Goal: Information Seeking & Learning: Learn about a topic

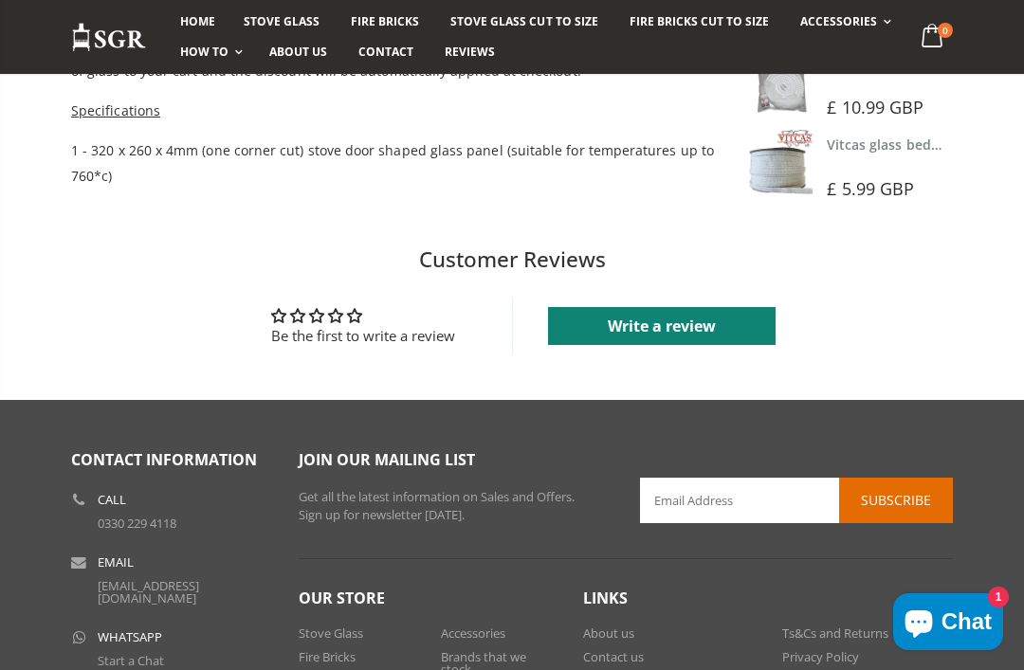
scroll to position [1409, 0]
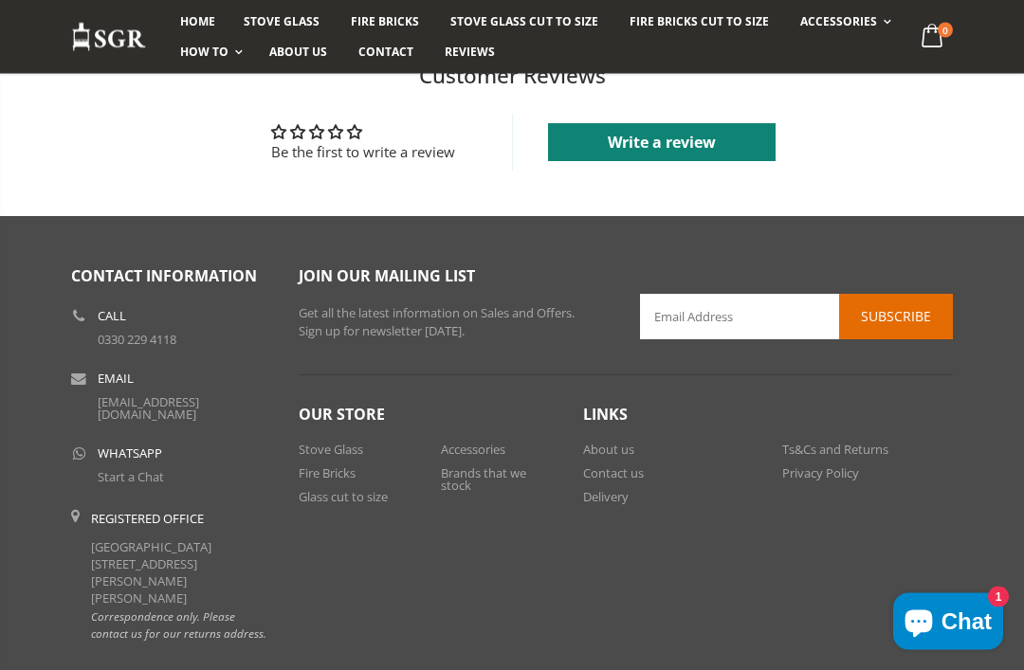
scroll to position [1613, 0]
click at [592, 502] on link "Delivery" at bounding box center [606, 496] width 46 height 17
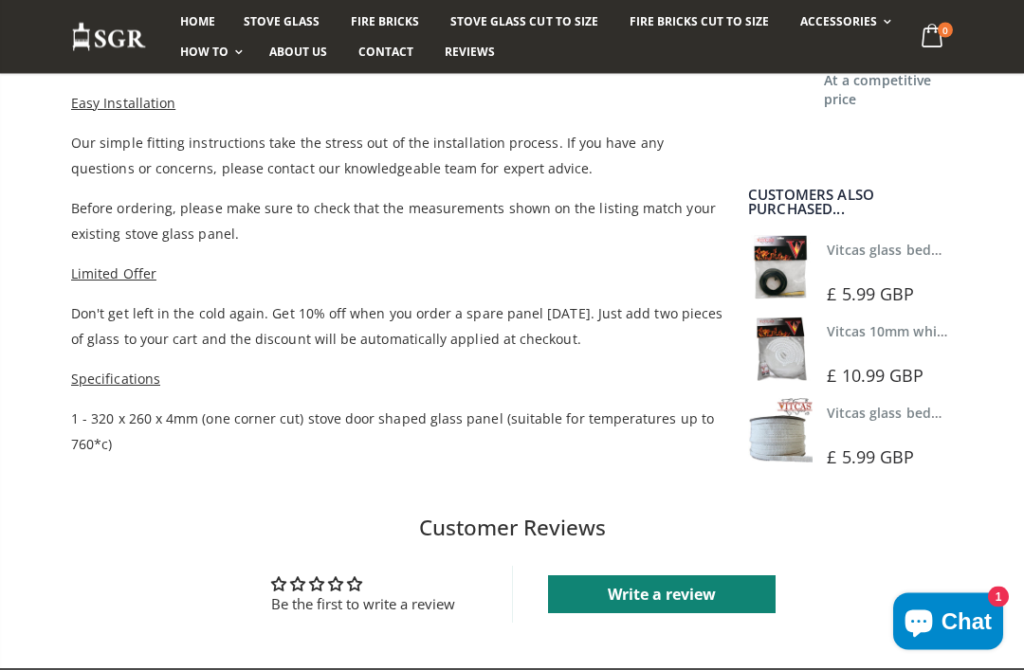
scroll to position [1157, 0]
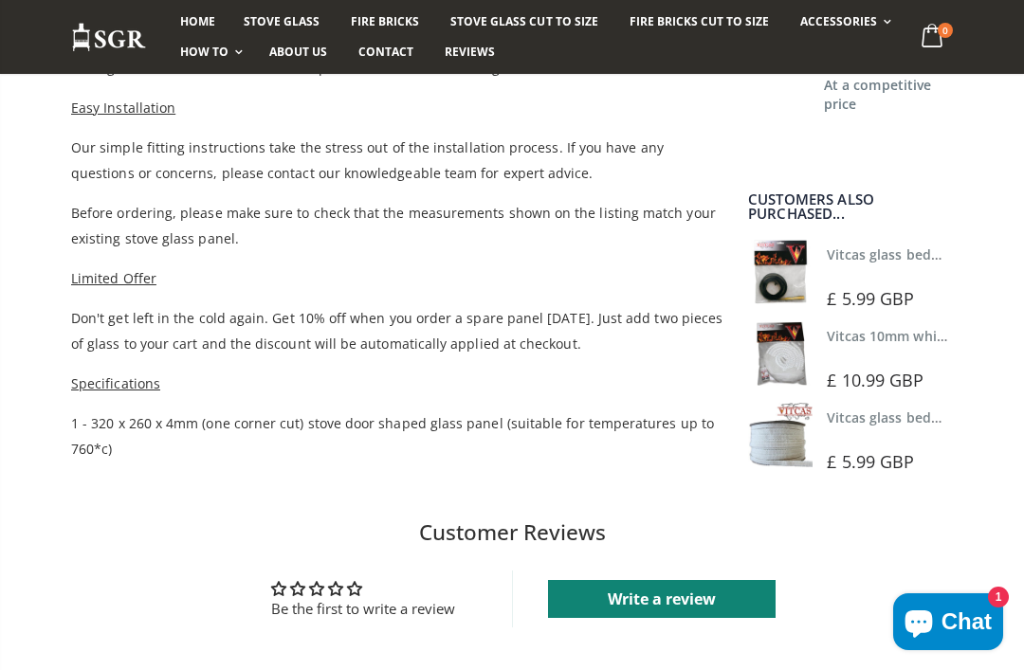
click at [902, 344] on link "Vitcas 10mm white rope kit - includes rope seal and glue!" at bounding box center [1013, 336] width 372 height 18
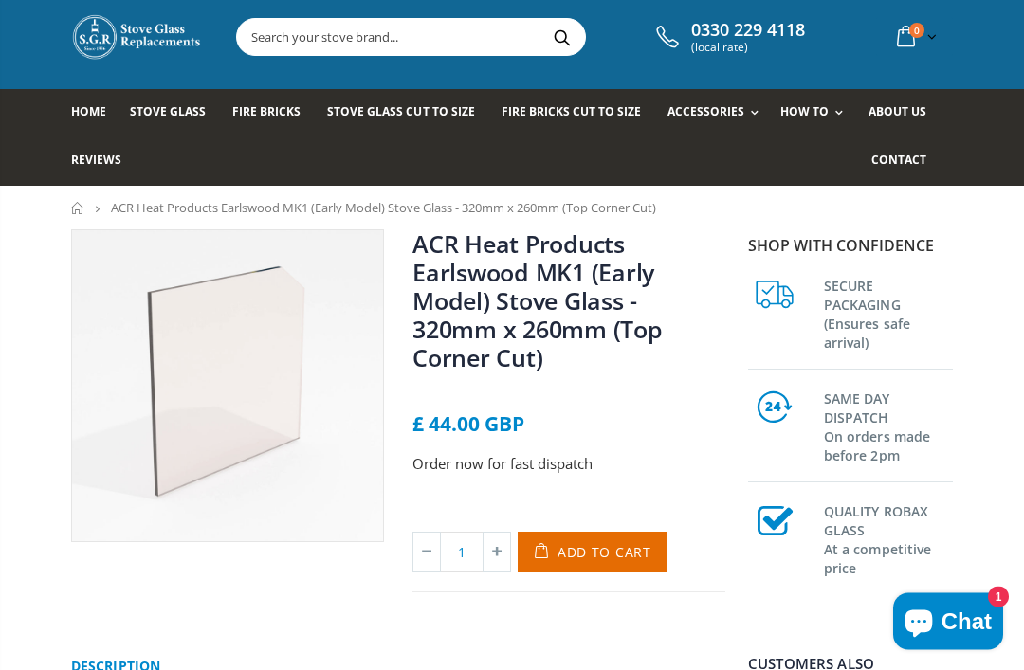
scroll to position [39, 0]
click at [936, 645] on icon "Chat window" at bounding box center [919, 622] width 46 height 46
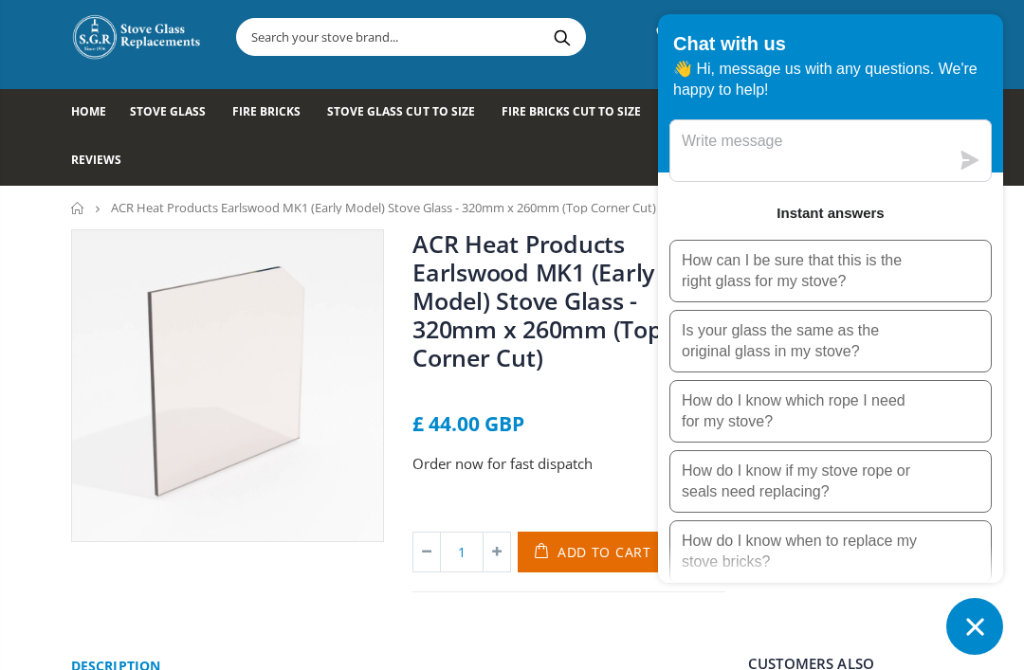
click at [921, 443] on button "How do I know which rope I need for my stove?" at bounding box center [830, 411] width 322 height 63
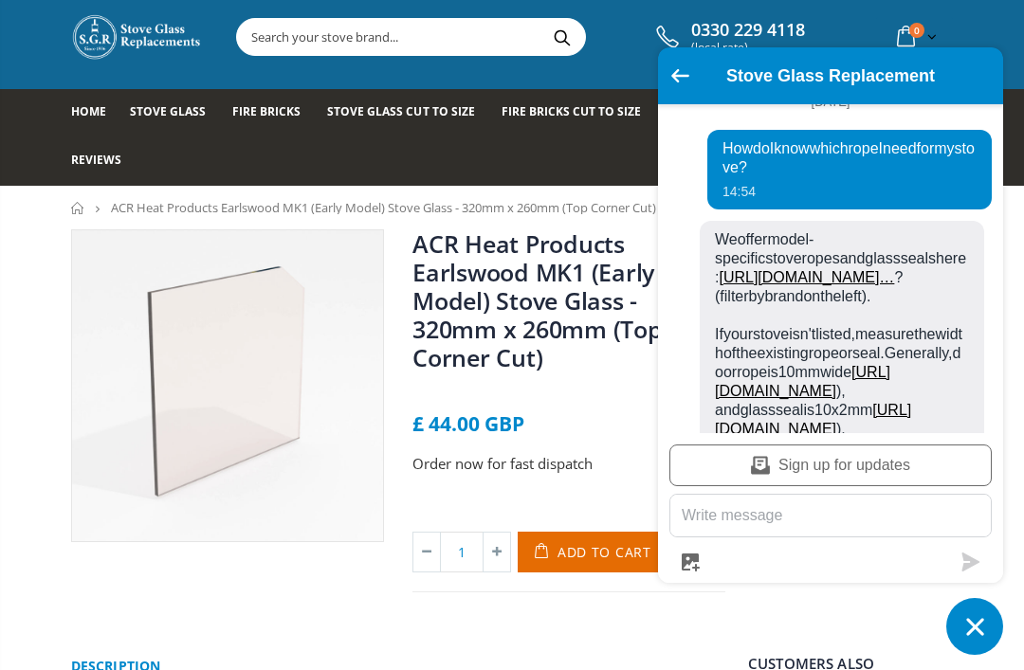
scroll to position [31, 0]
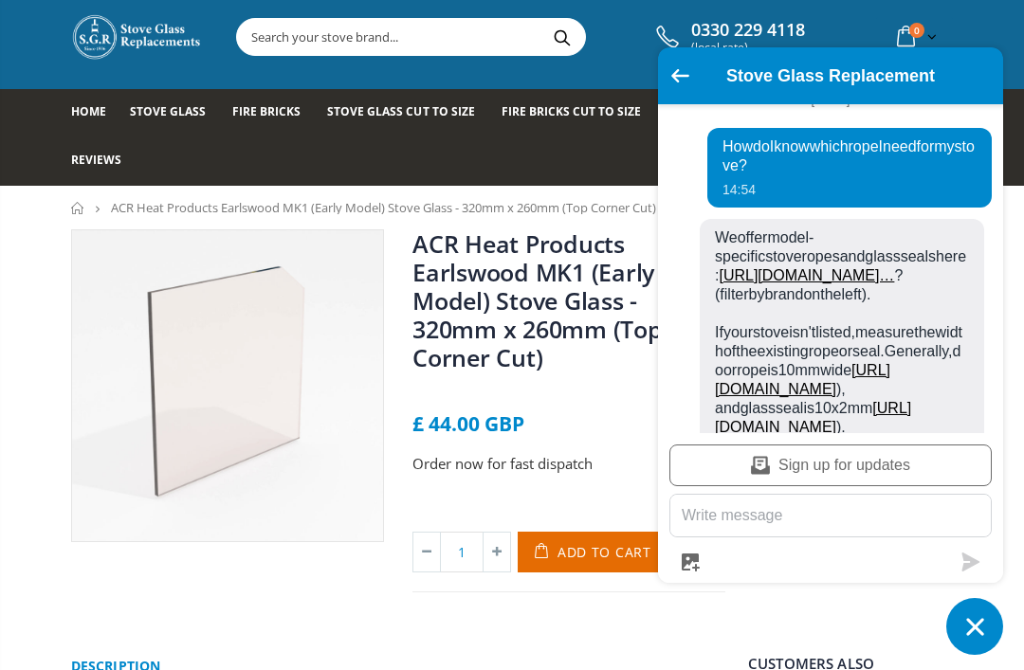
click at [831, 283] on link "[URL][DOMAIN_NAME]…" at bounding box center [806, 275] width 175 height 16
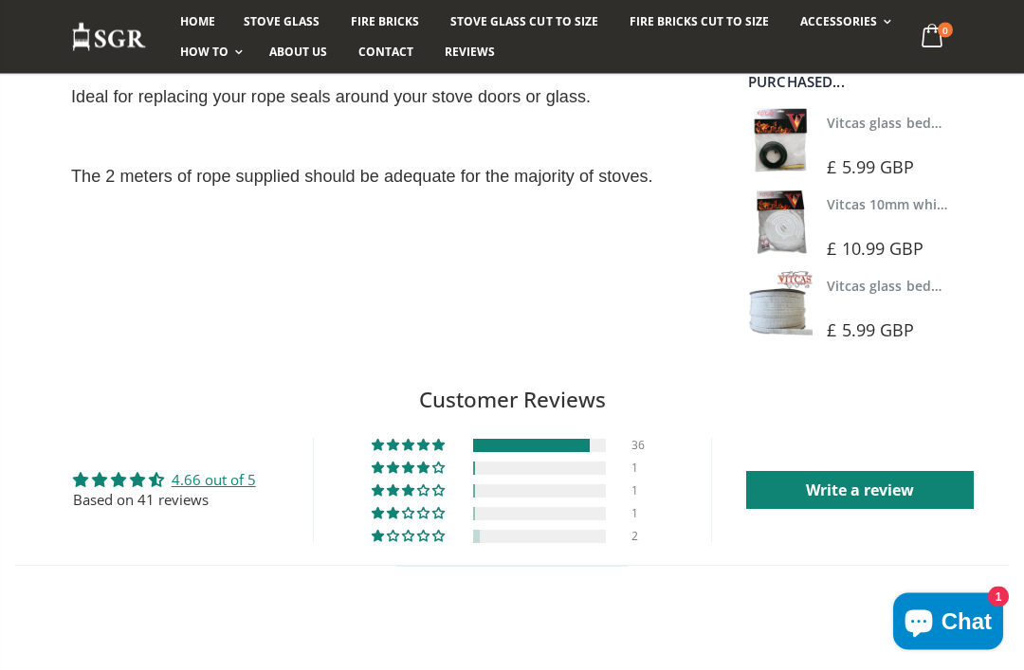
scroll to position [621, 0]
click at [206, 478] on link "4.66 out of 5" at bounding box center [214, 479] width 84 height 19
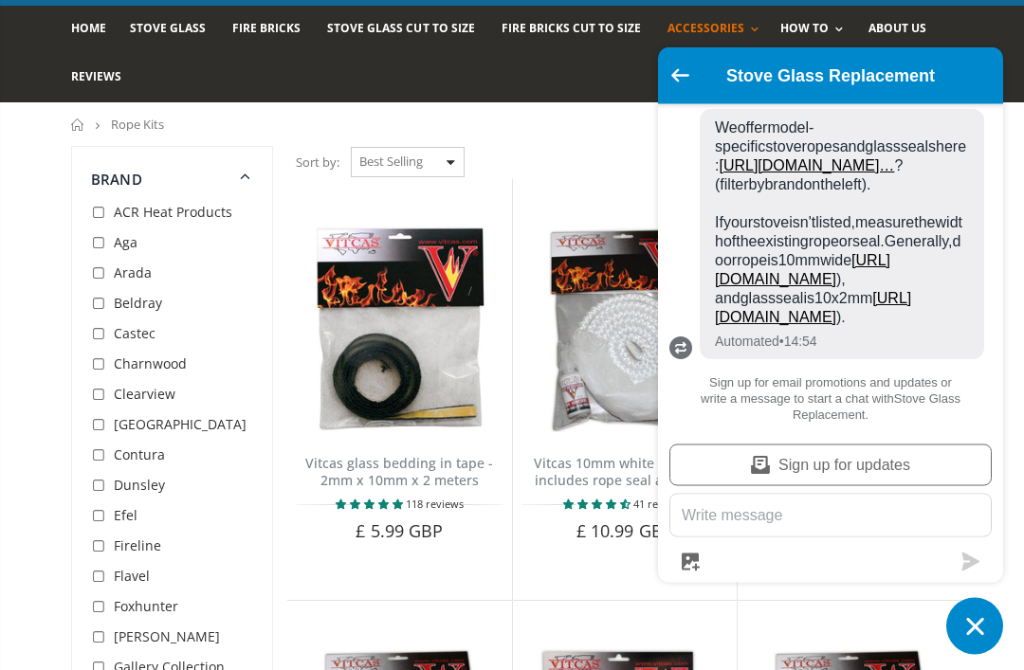
scroll to position [122, 0]
click at [671, 82] on icon "Go back to the main screen" at bounding box center [680, 75] width 18 height 13
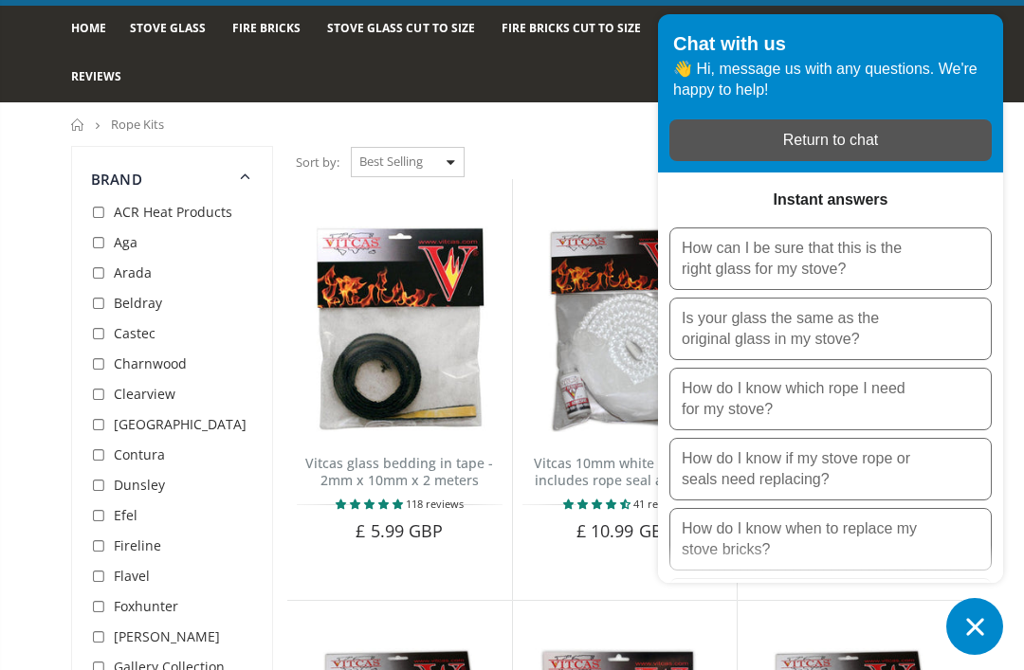
click at [952, 655] on button "Chat window" at bounding box center [974, 626] width 57 height 57
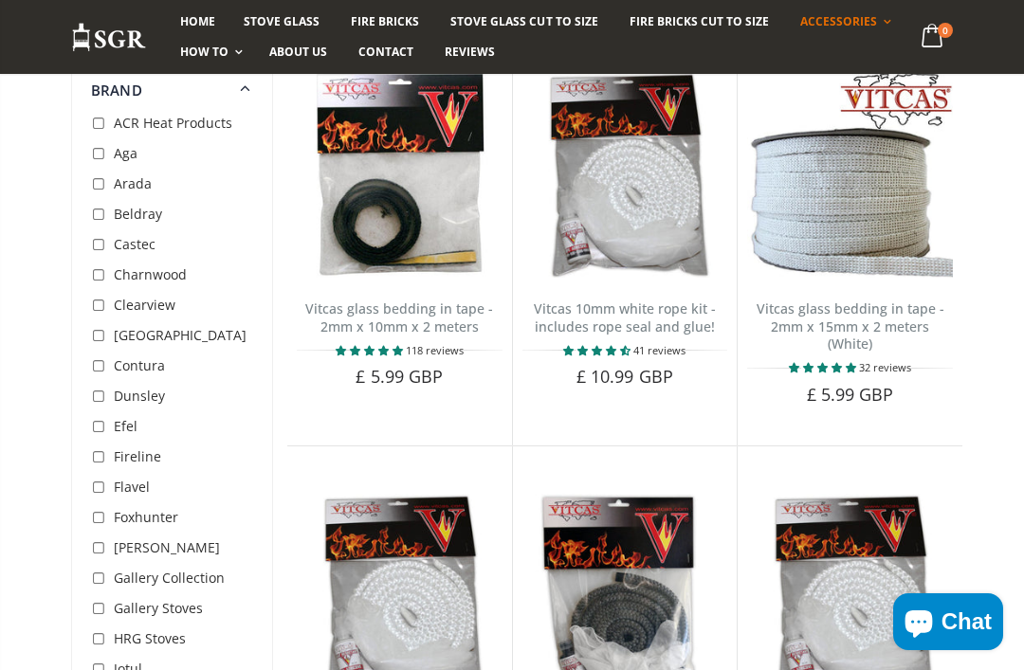
scroll to position [263, 0]
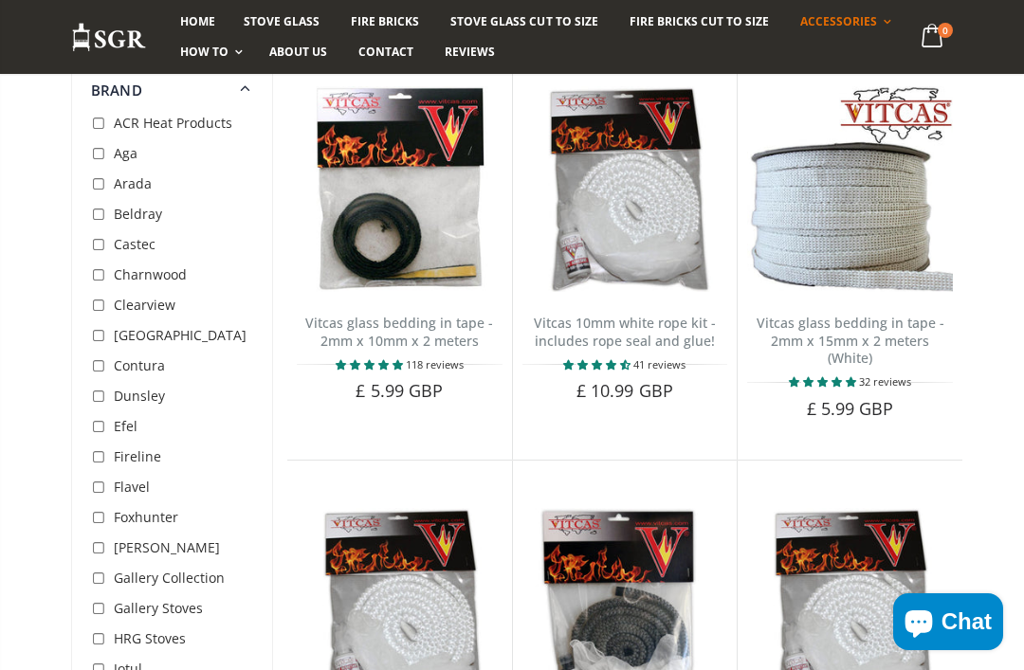
click at [109, 120] on input "checkbox" at bounding box center [100, 124] width 19 height 19
checkbox input "true"
